Goal: Information Seeking & Learning: Compare options

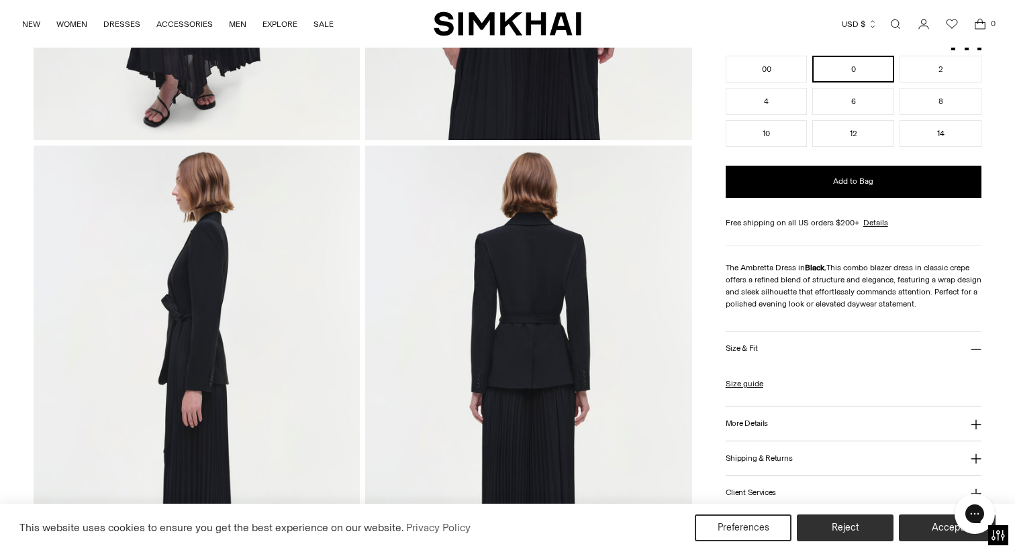
scroll to position [72, 0]
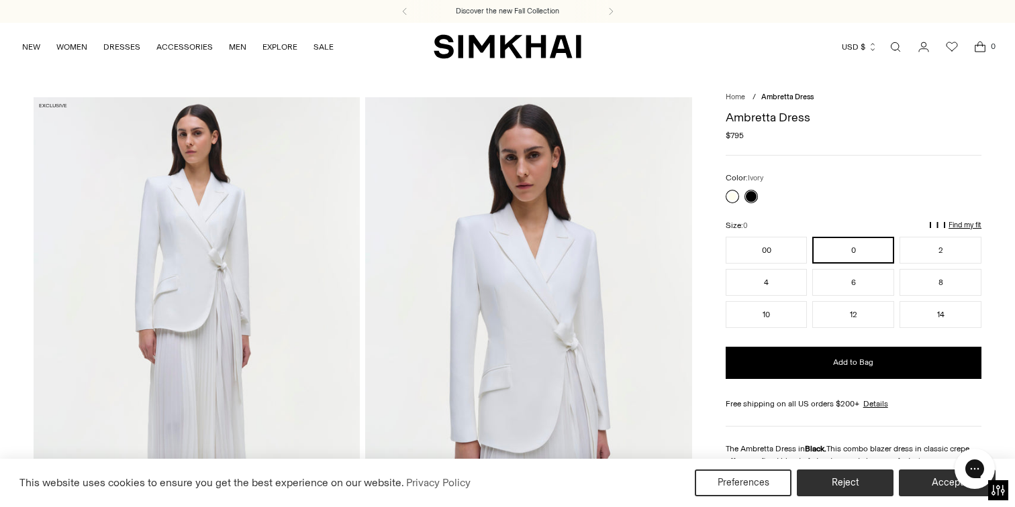
click at [736, 193] on link at bounding box center [732, 196] width 13 height 13
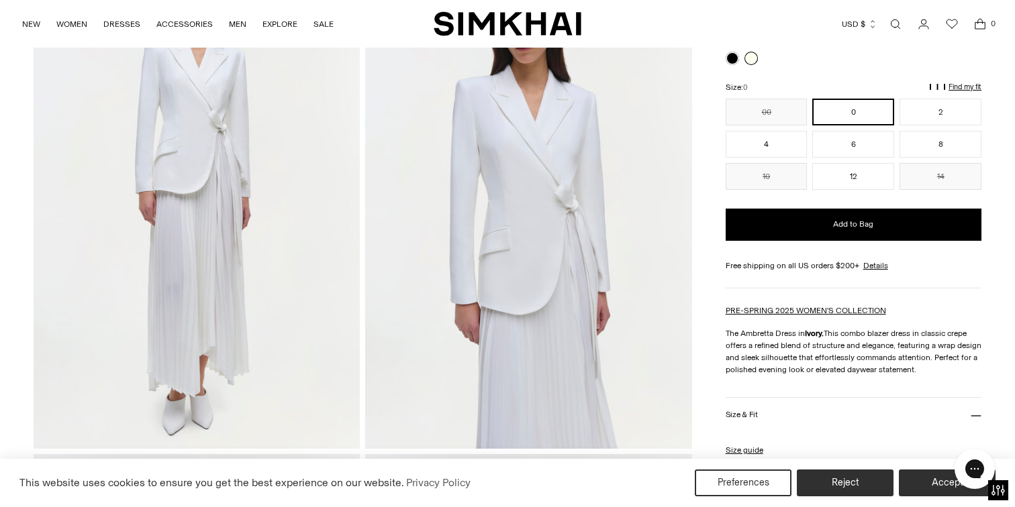
scroll to position [130, 0]
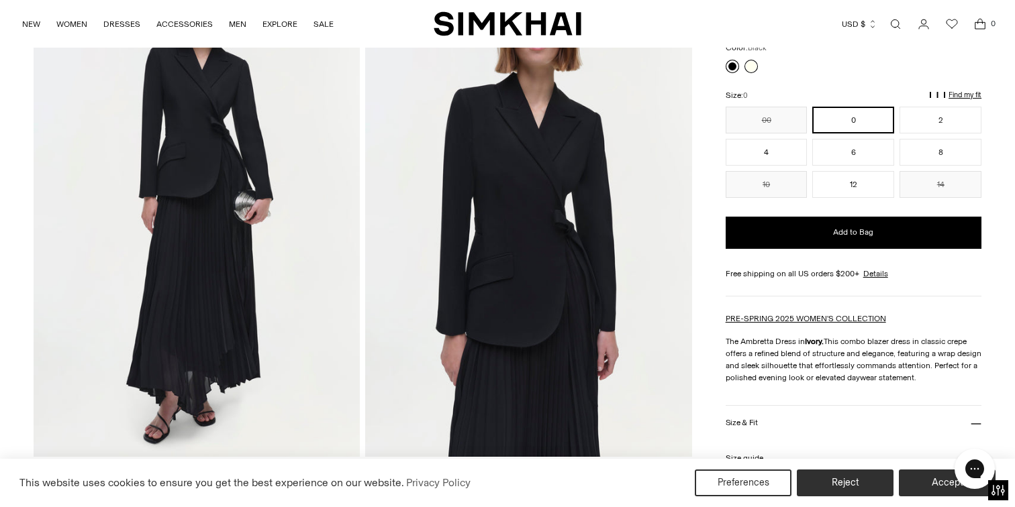
click at [730, 66] on link at bounding box center [732, 66] width 13 height 13
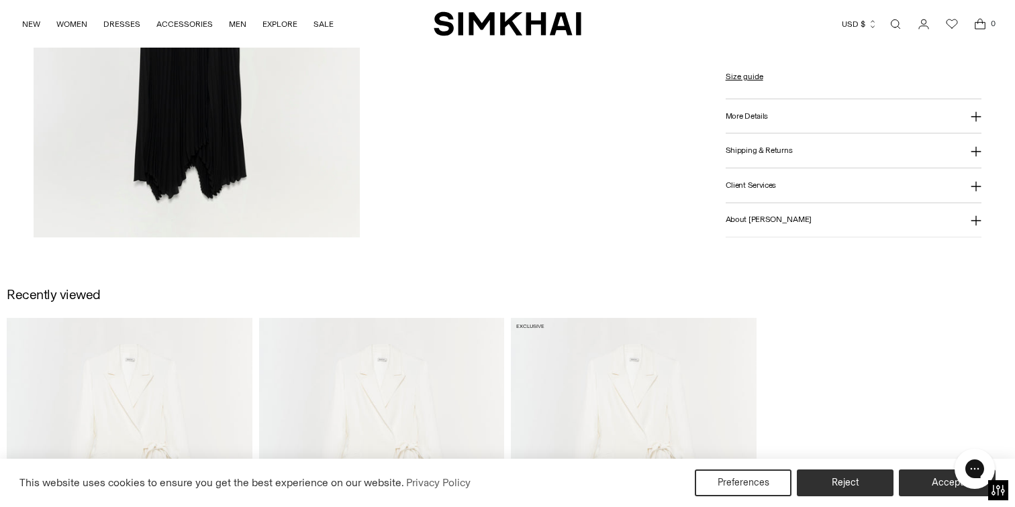
scroll to position [1669, 0]
